Goal: Information Seeking & Learning: Find specific fact

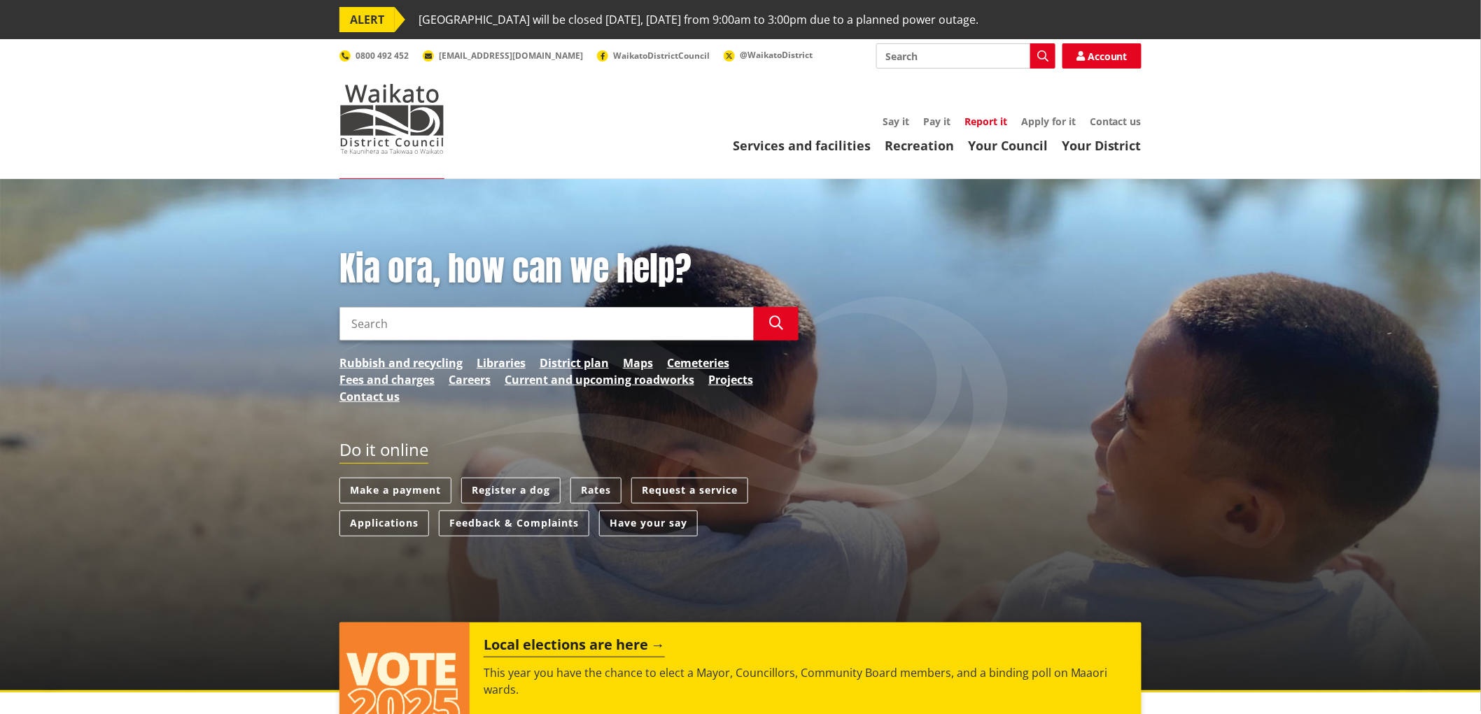
click at [976, 121] on link "Report it" at bounding box center [985, 121] width 43 height 13
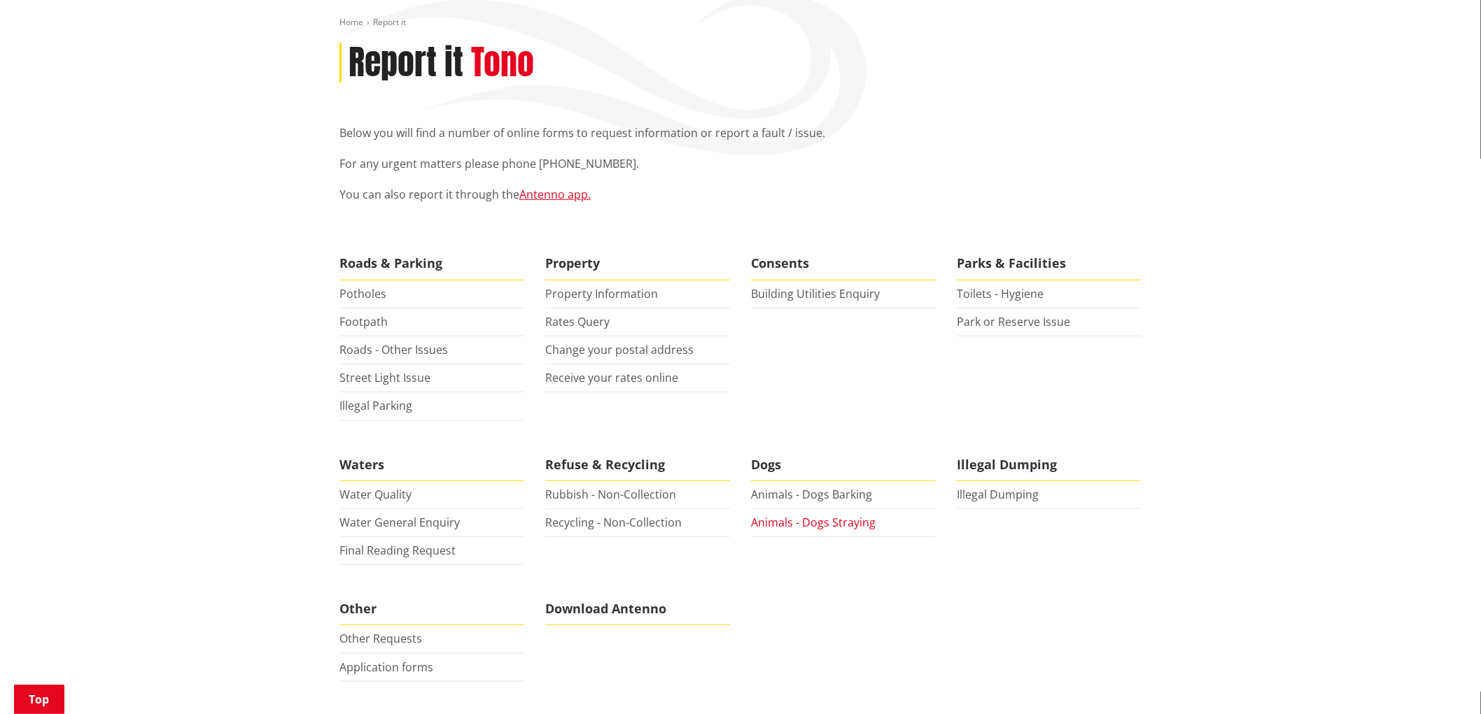
scroll to position [233, 0]
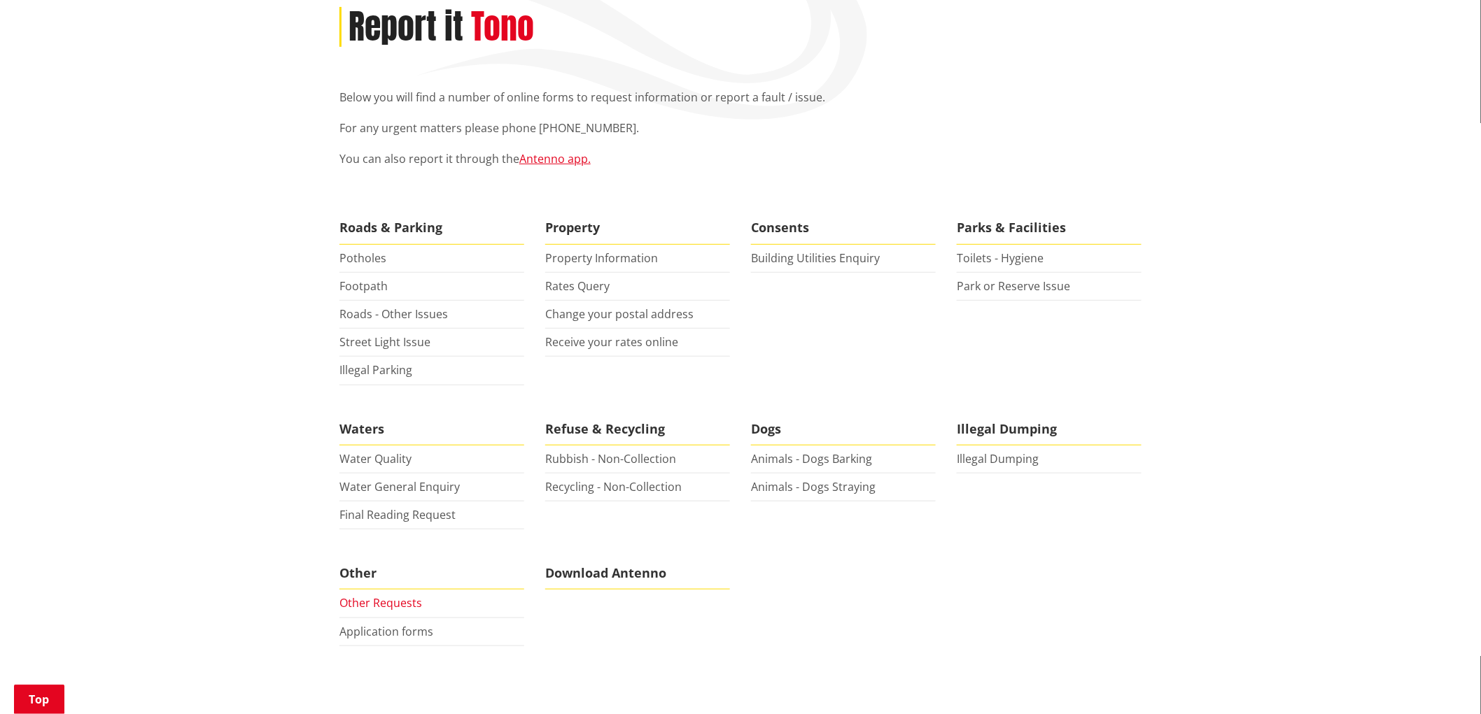
click at [399, 603] on link "Other Requests" at bounding box center [380, 602] width 83 height 15
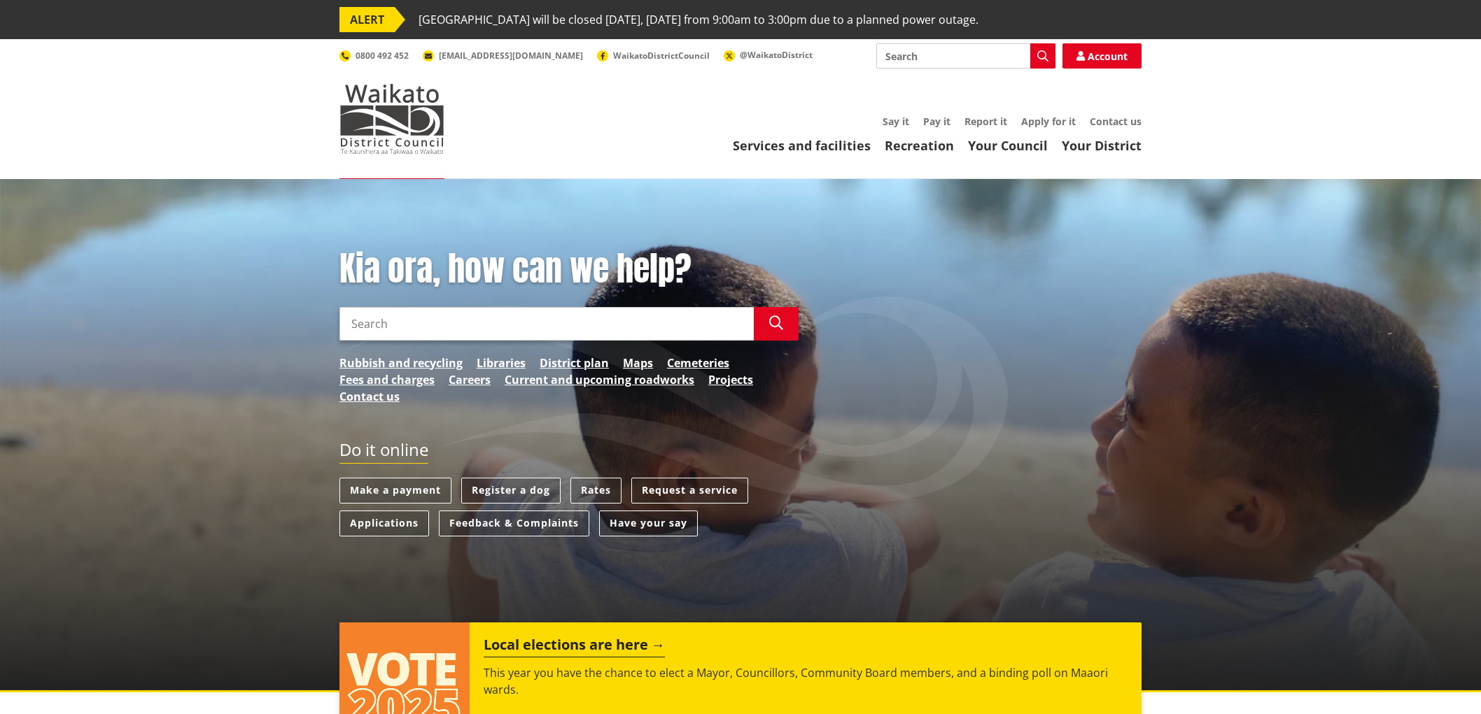
click at [544, 326] on input "Search" at bounding box center [546, 324] width 414 height 34
type input "lake kainui opening hours"
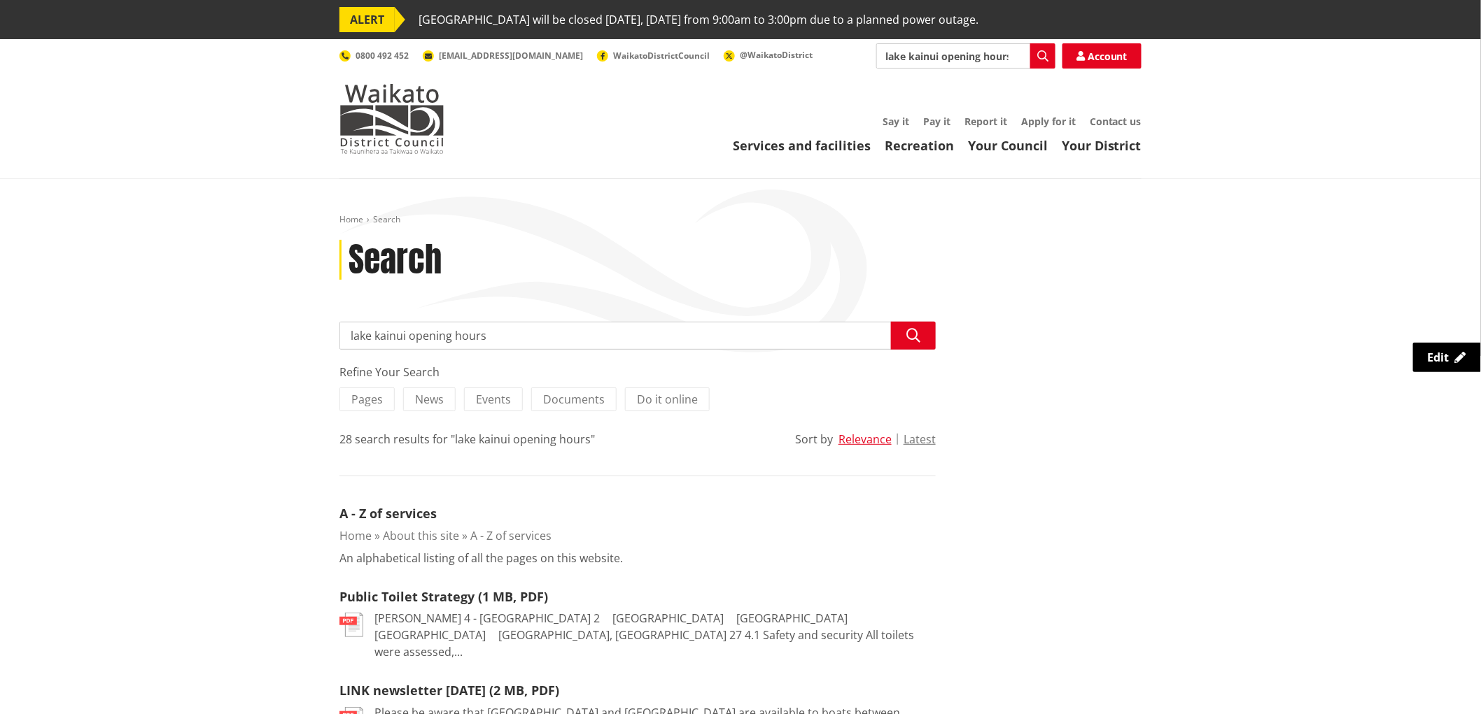
drag, startPoint x: 515, startPoint y: 339, endPoint x: 253, endPoint y: 339, distance: 261.7
type input "Lake Kainui Recreation and Esplanade Reserves Management Plan"
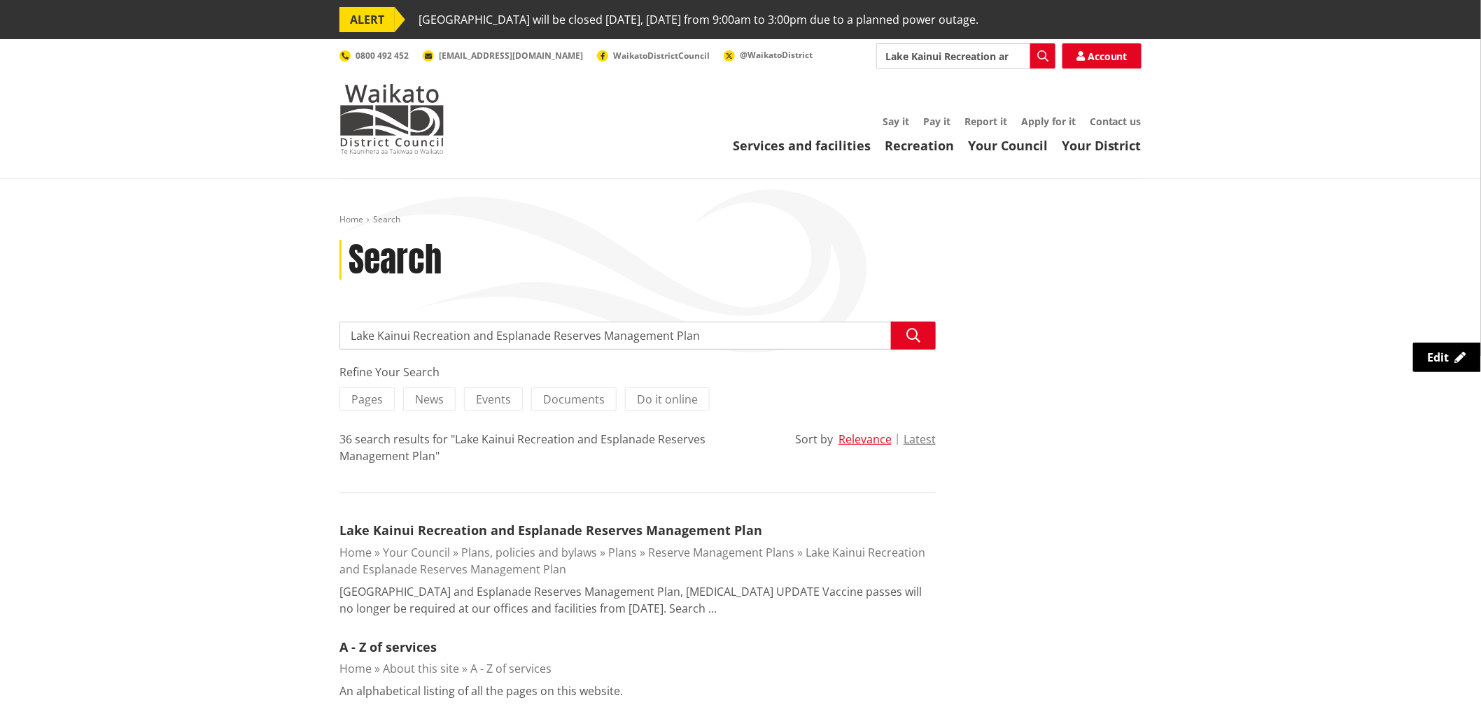
drag, startPoint x: 710, startPoint y: 337, endPoint x: 416, endPoint y: 338, distance: 294.6
click at [416, 338] on input "Lake Kainui Recreation and Esplanade Reserves Management Plan" at bounding box center [637, 336] width 596 height 28
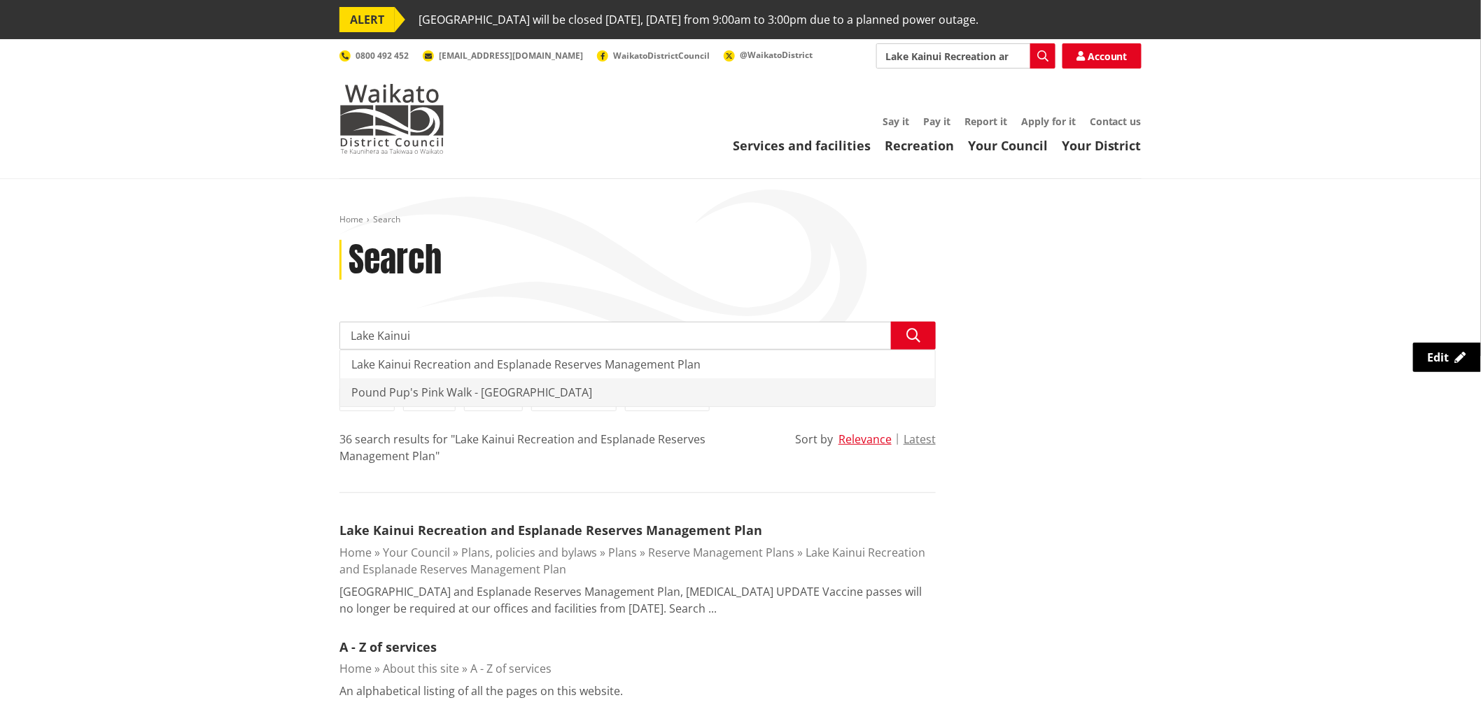
click at [456, 390] on div "Pound Pup's Pink Walk - Lake Kainui" at bounding box center [637, 393] width 595 height 28
type input "Pound Pup's Pink Walk - Lake Kainui"
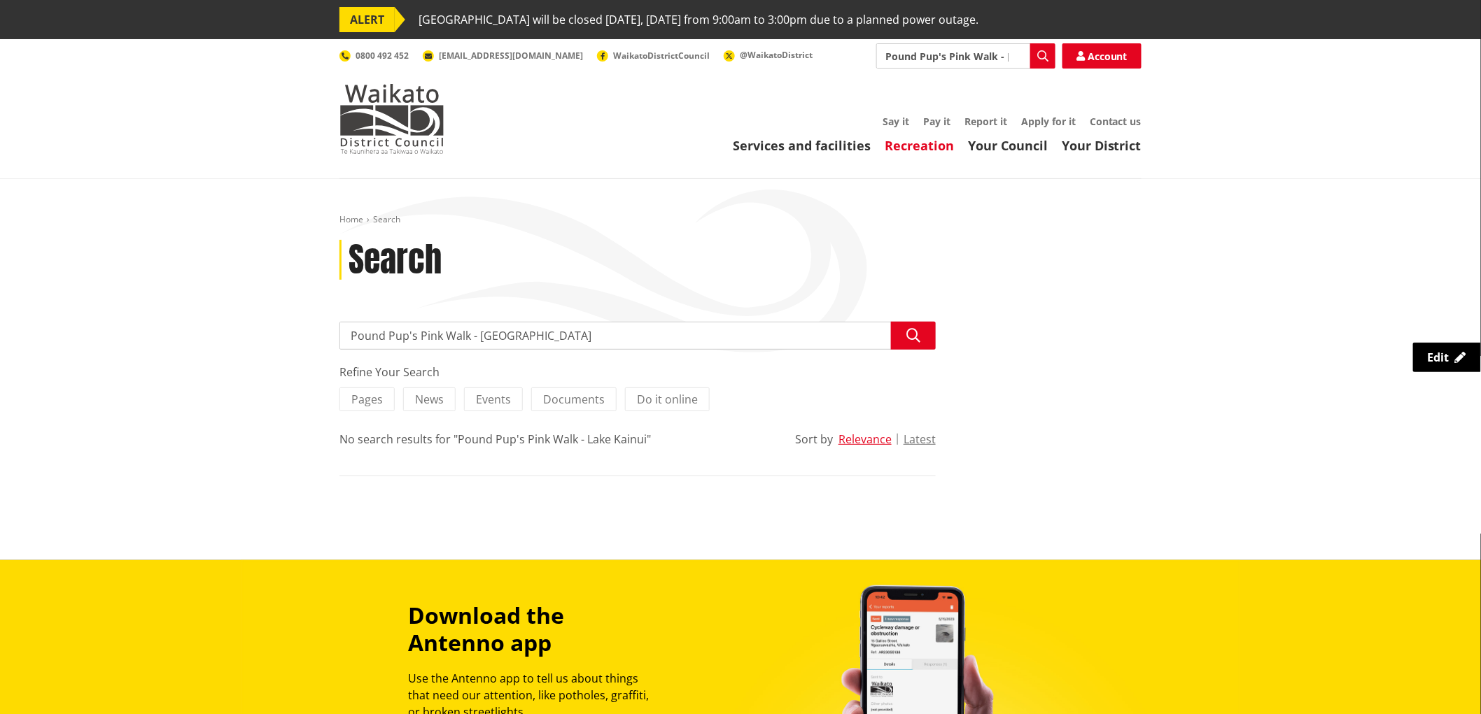
click at [906, 145] on link "Recreation" at bounding box center [918, 145] width 69 height 17
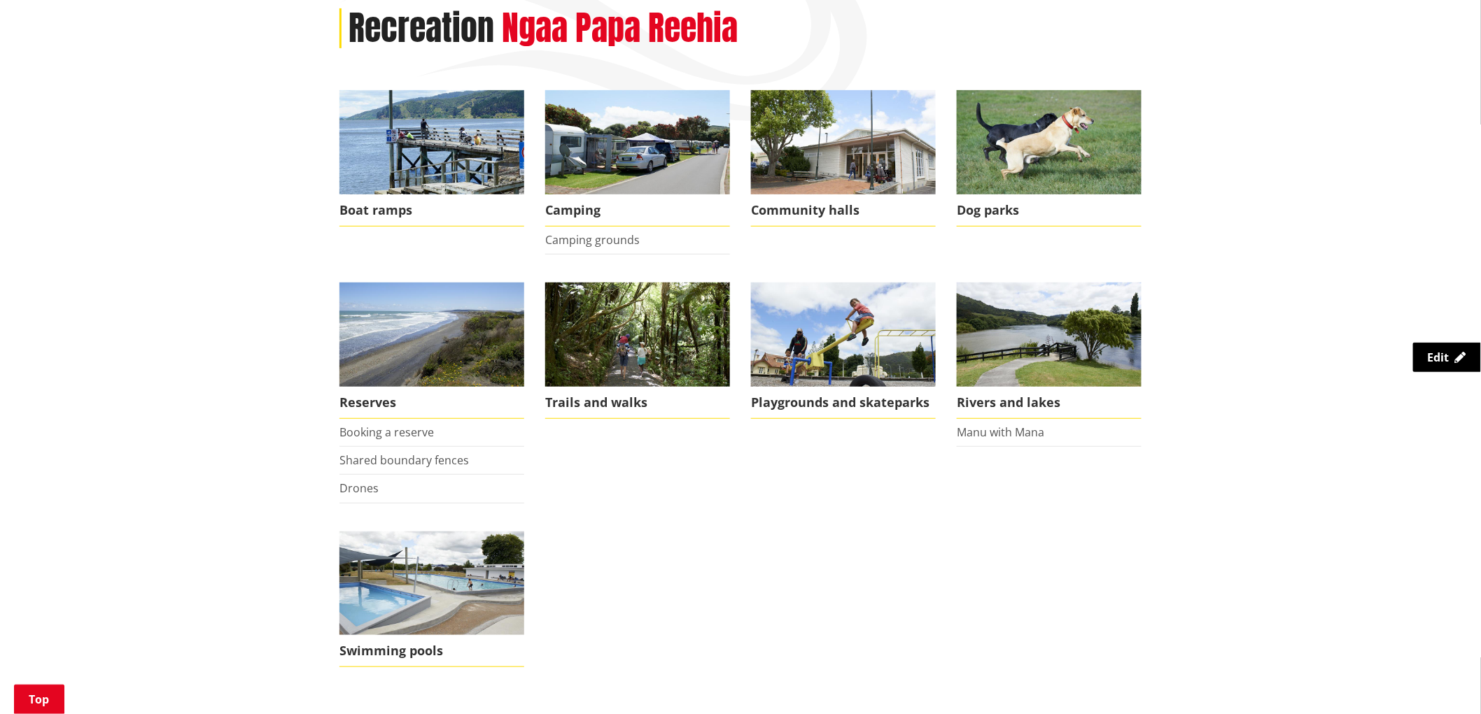
scroll to position [233, 0]
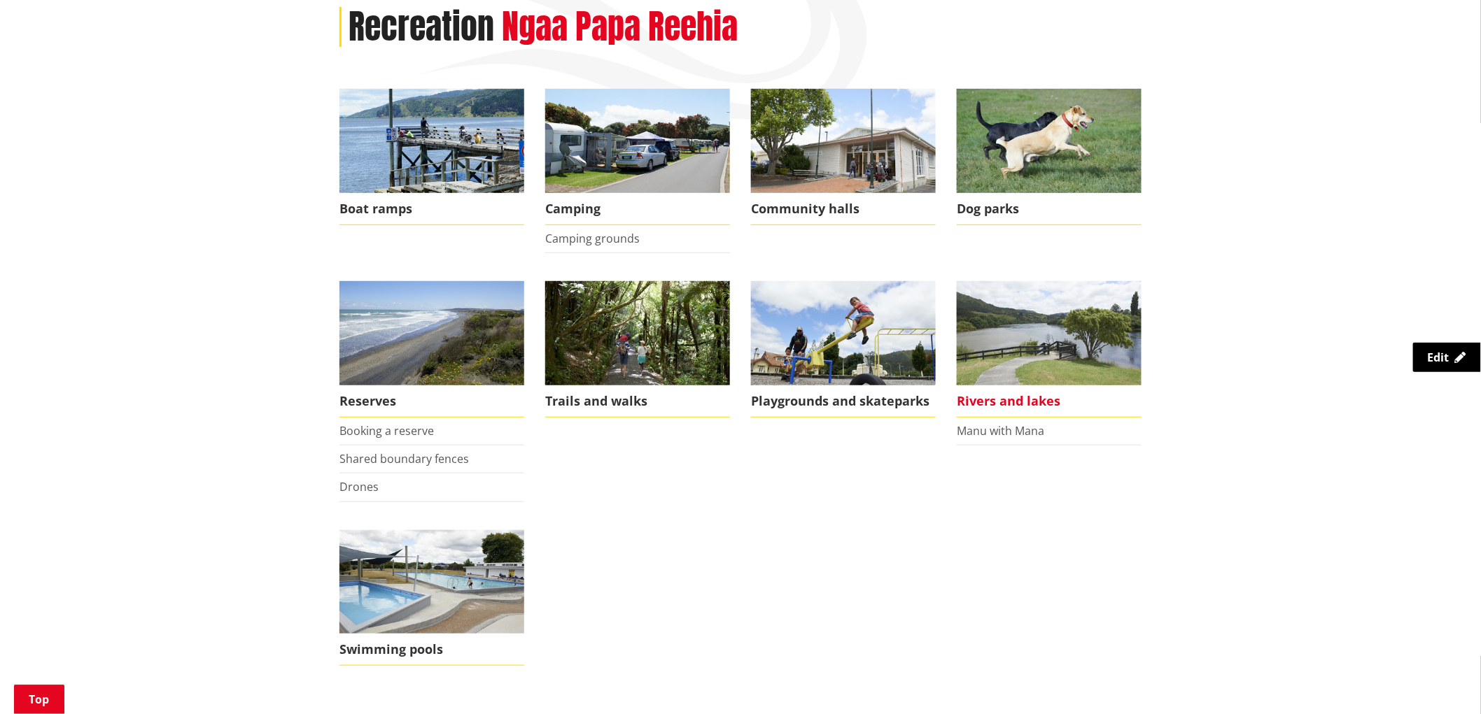
click at [996, 348] on img at bounding box center [1048, 333] width 185 height 104
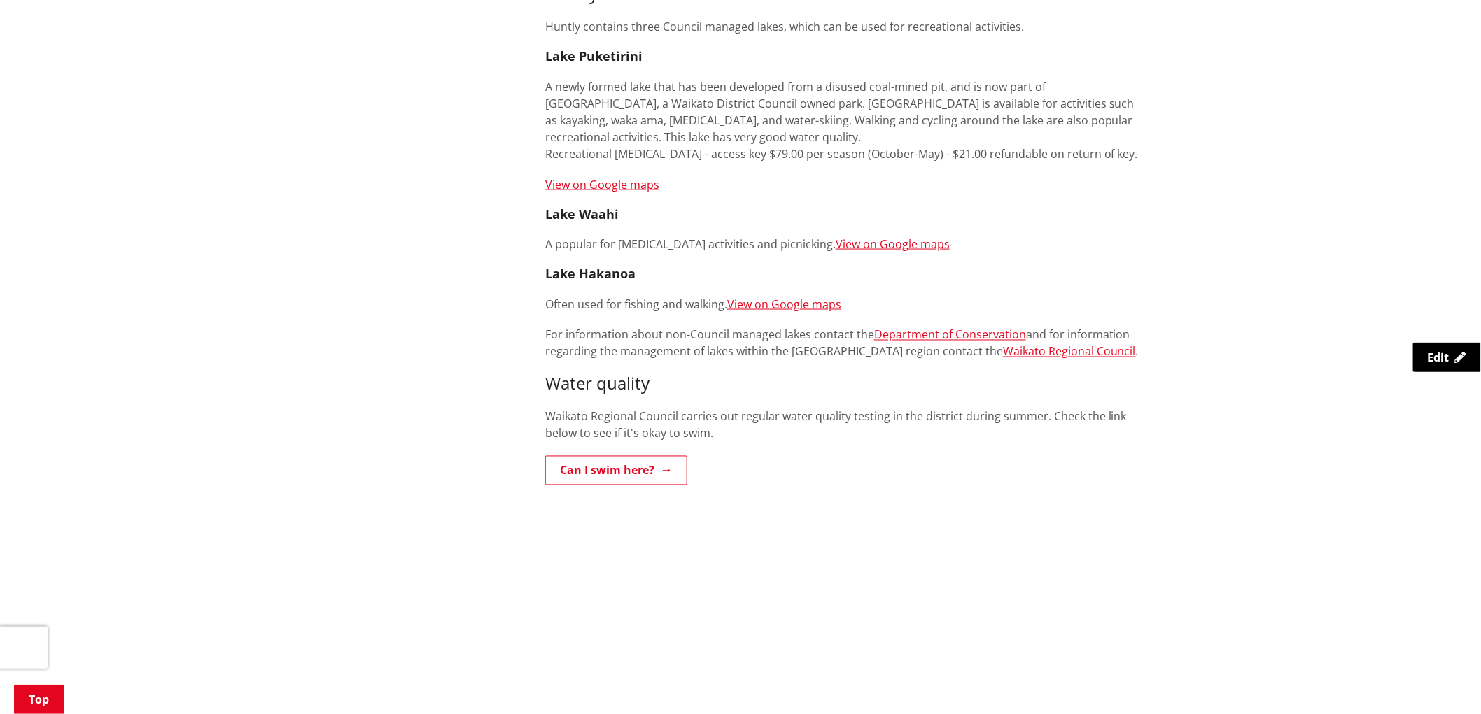
scroll to position [466, 0]
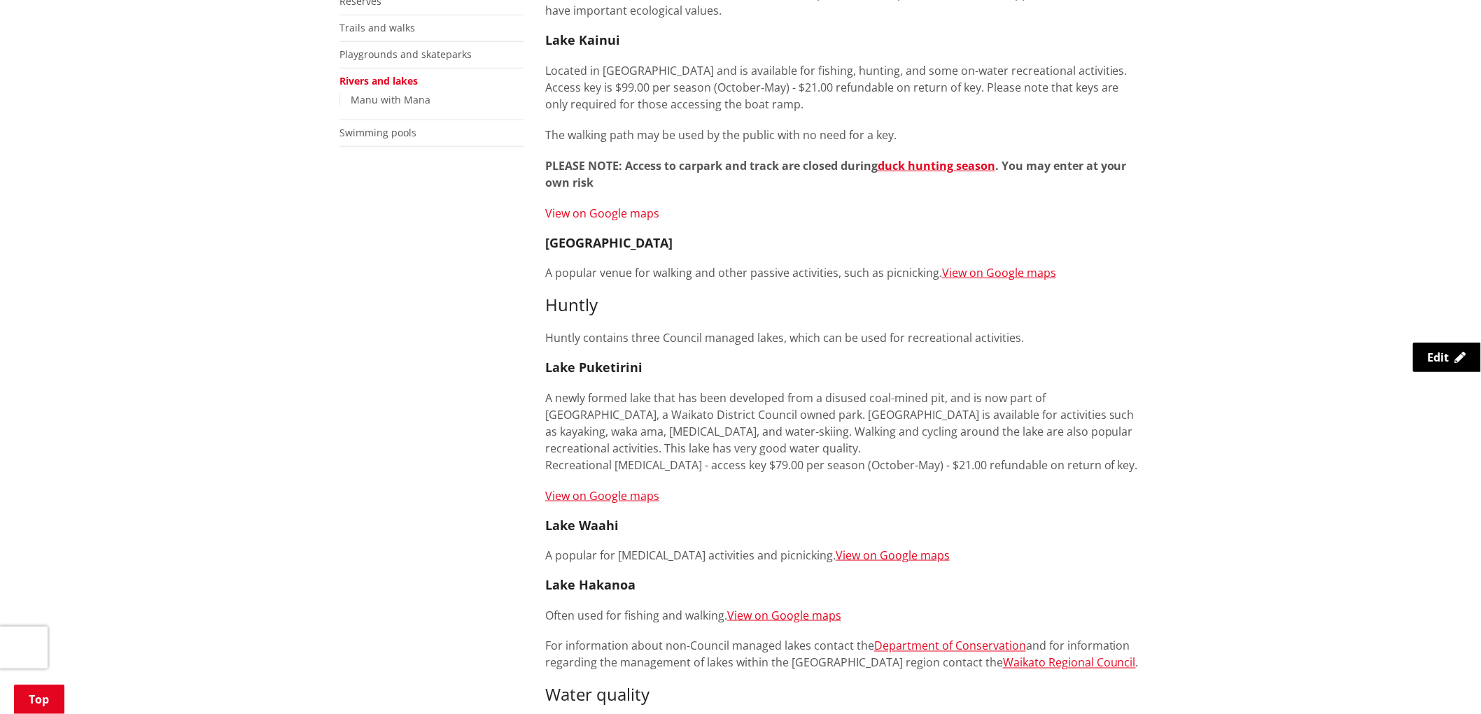
click at [644, 221] on link "View on Google maps" at bounding box center [602, 213] width 114 height 15
